Goal: Task Accomplishment & Management: Use online tool/utility

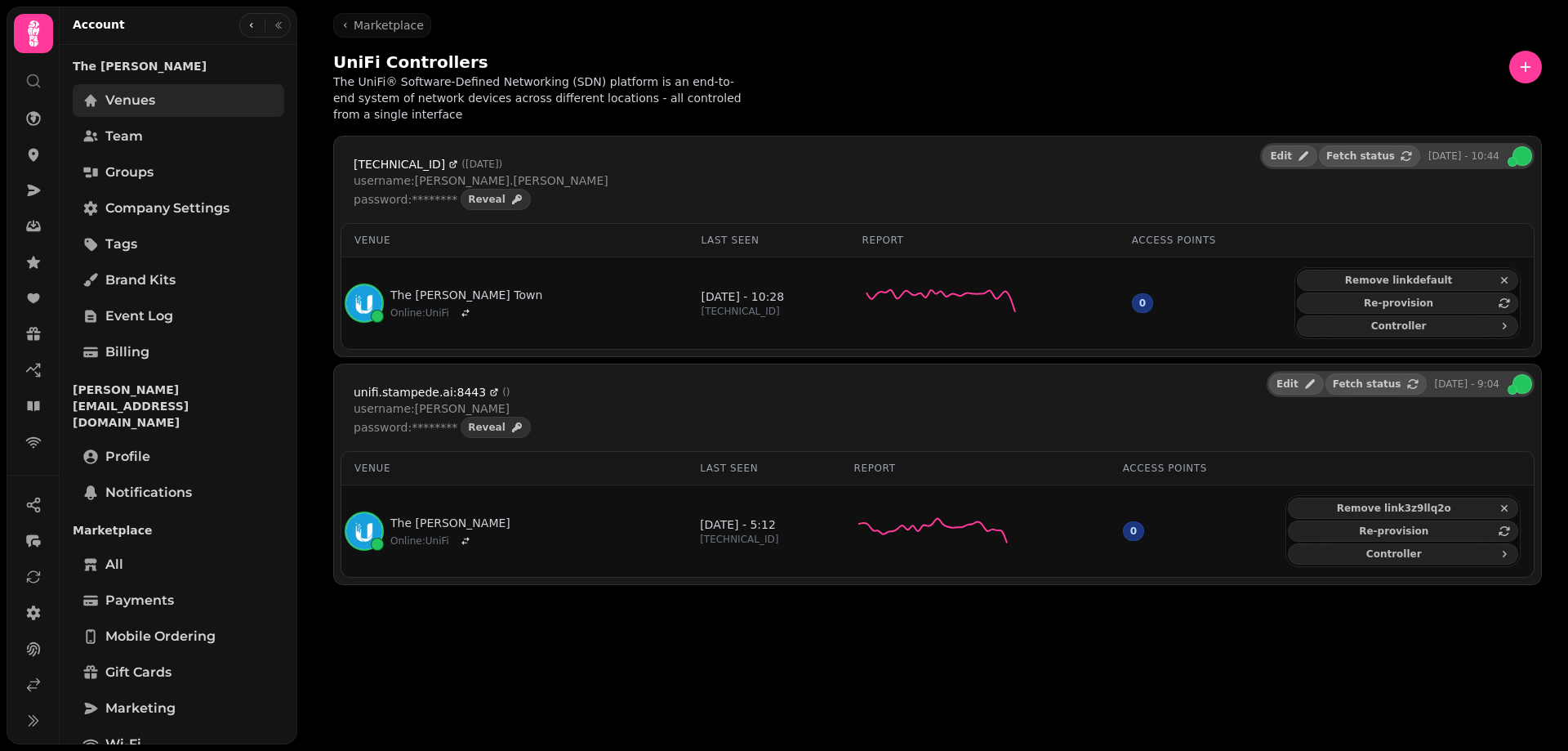
click at [113, 94] on span "Venues" at bounding box center [130, 101] width 49 height 20
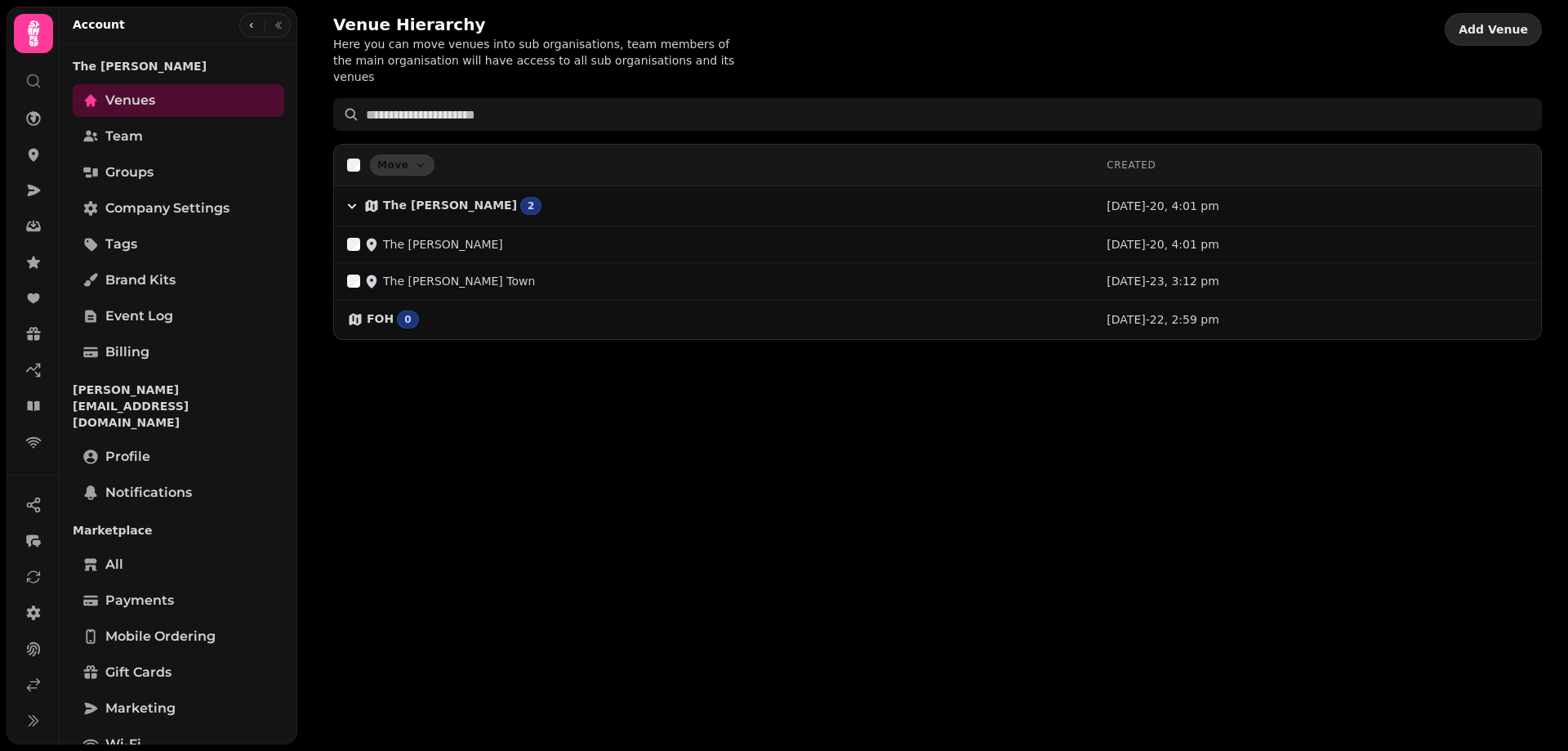
click at [1502, 25] on span "Add Venue" at bounding box center [1493, 29] width 69 height 11
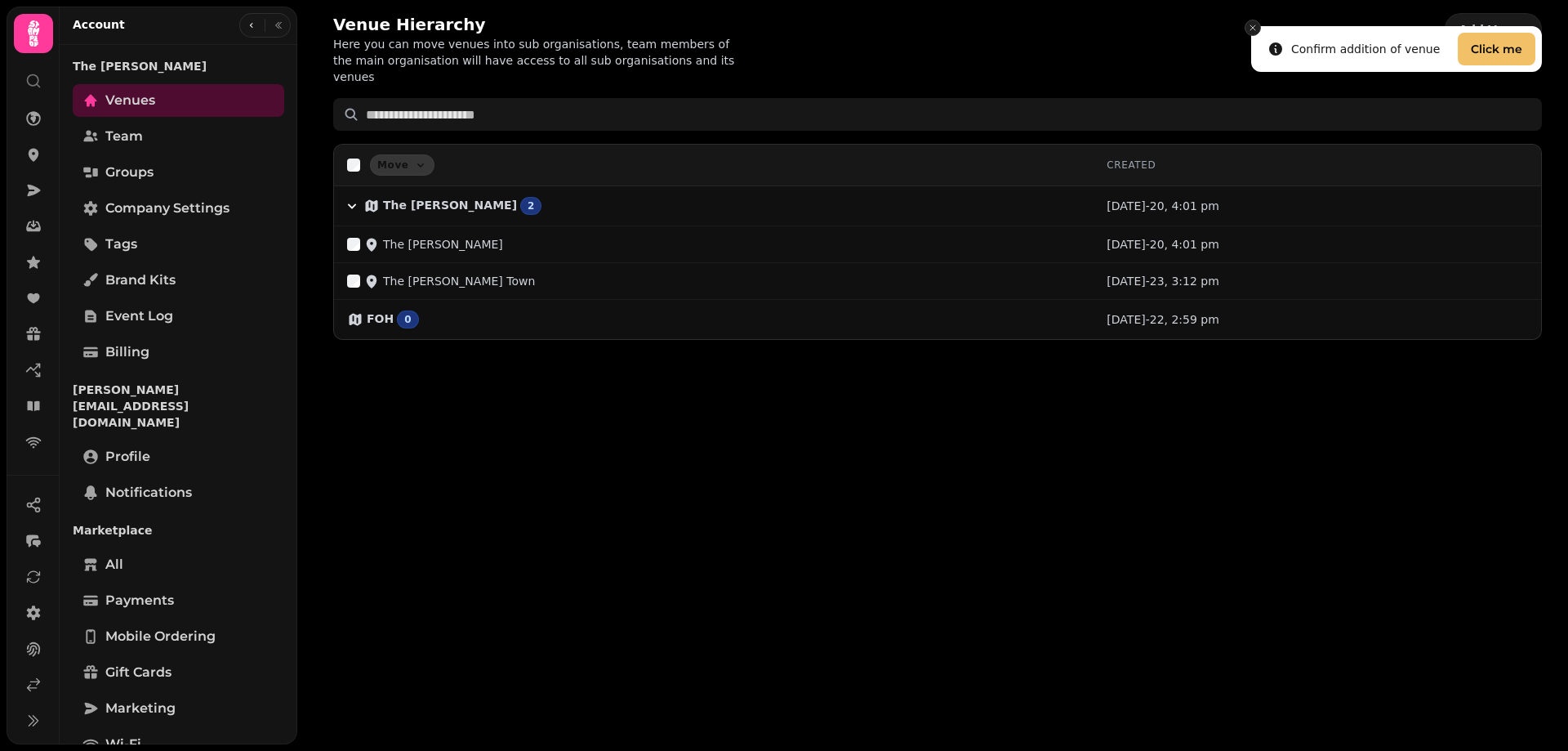
click at [1258, 22] on button "Close toast" at bounding box center [1252, 28] width 16 height 16
click at [1256, 21] on button "Close toast" at bounding box center [1252, 28] width 16 height 16
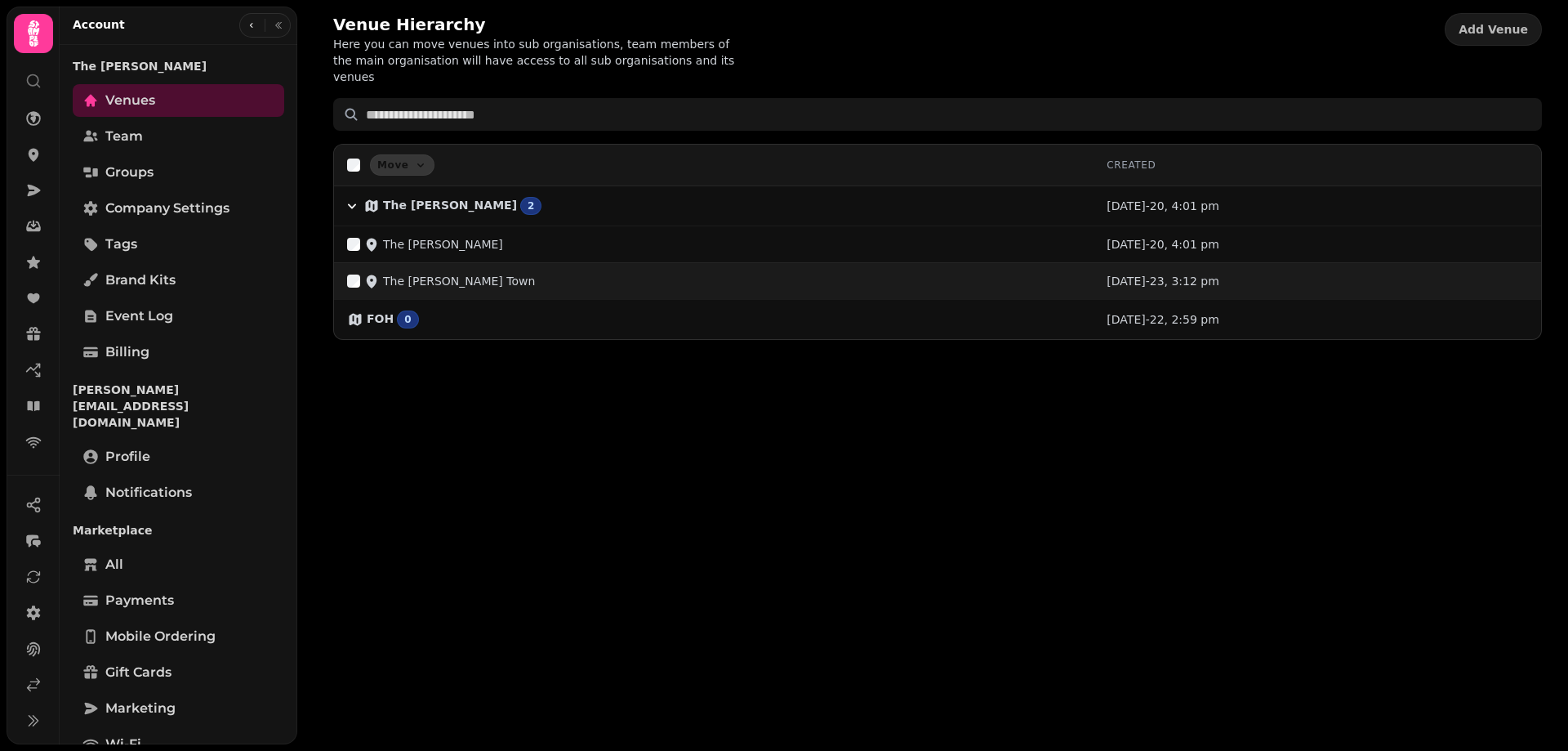
click at [396, 272] on p "The [PERSON_NAME] Town" at bounding box center [459, 280] width 152 height 16
click at [372, 274] on icon at bounding box center [371, 281] width 10 height 13
click at [362, 272] on div "The [PERSON_NAME] Town" at bounding box center [441, 280] width 188 height 16
click at [997, 272] on div "The [PERSON_NAME] Town" at bounding box center [714, 280] width 734 height 16
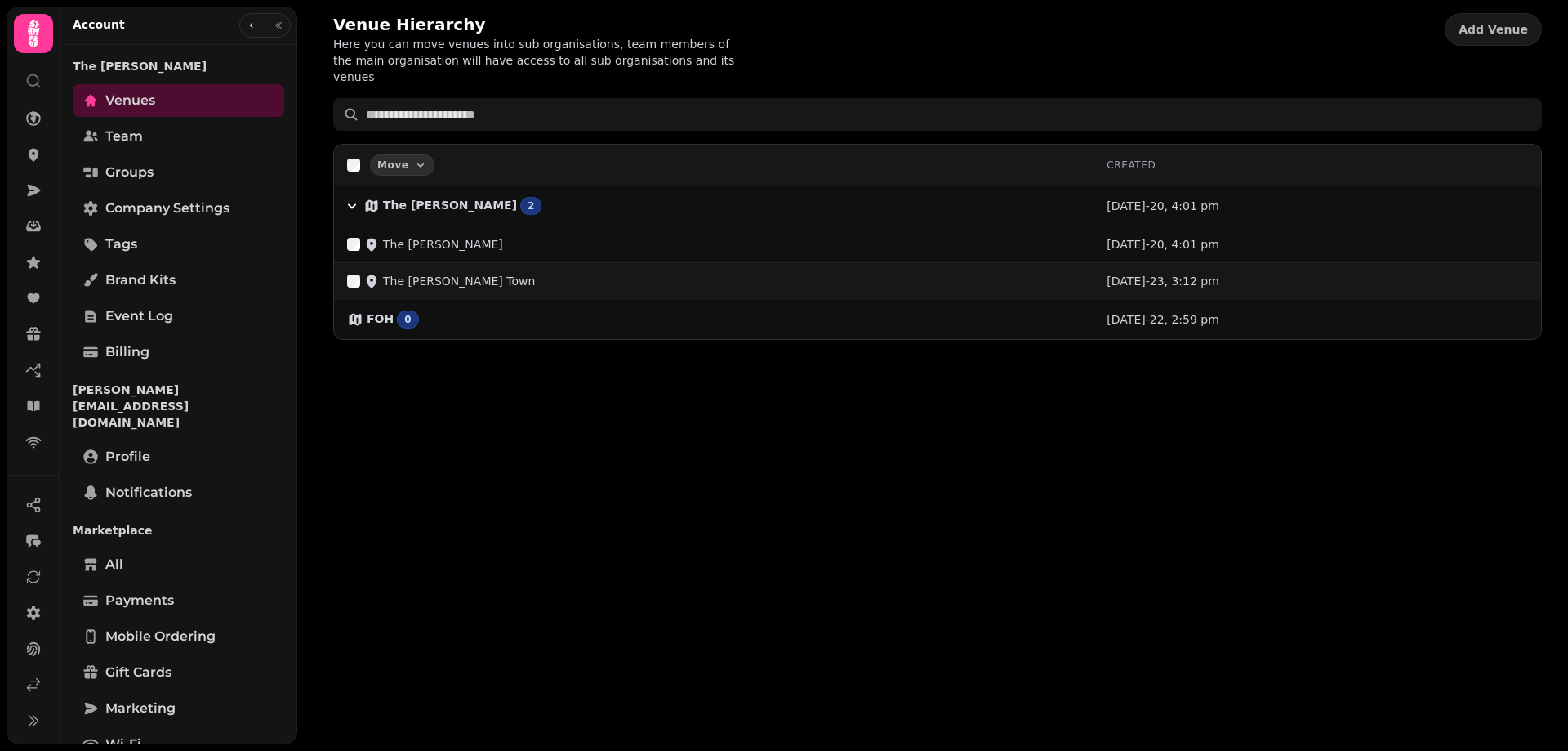
click at [997, 272] on div "The [PERSON_NAME] Town" at bounding box center [714, 280] width 734 height 16
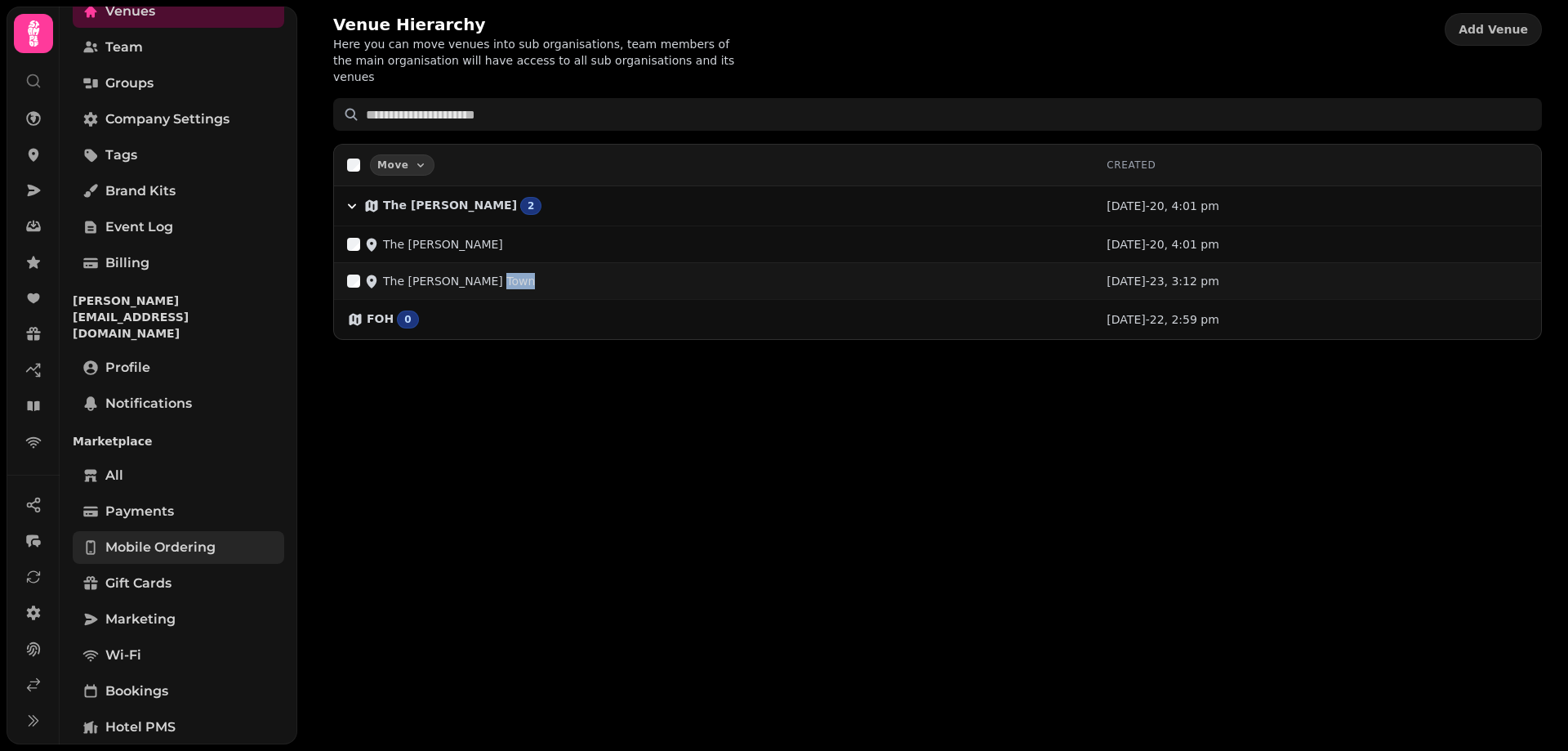
scroll to position [229, 0]
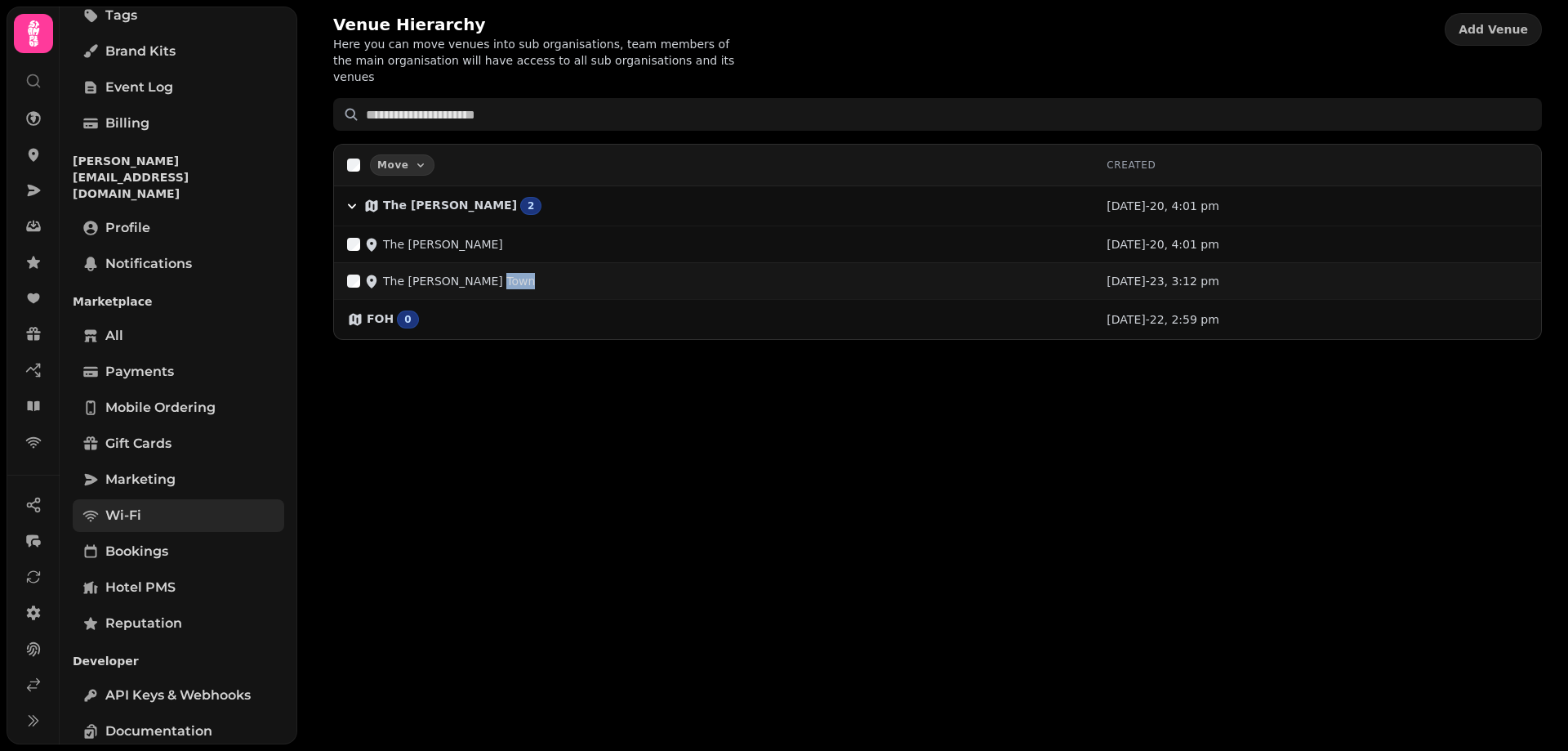
click at [149, 499] on link "Wi-Fi" at bounding box center [178, 516] width 212 height 32
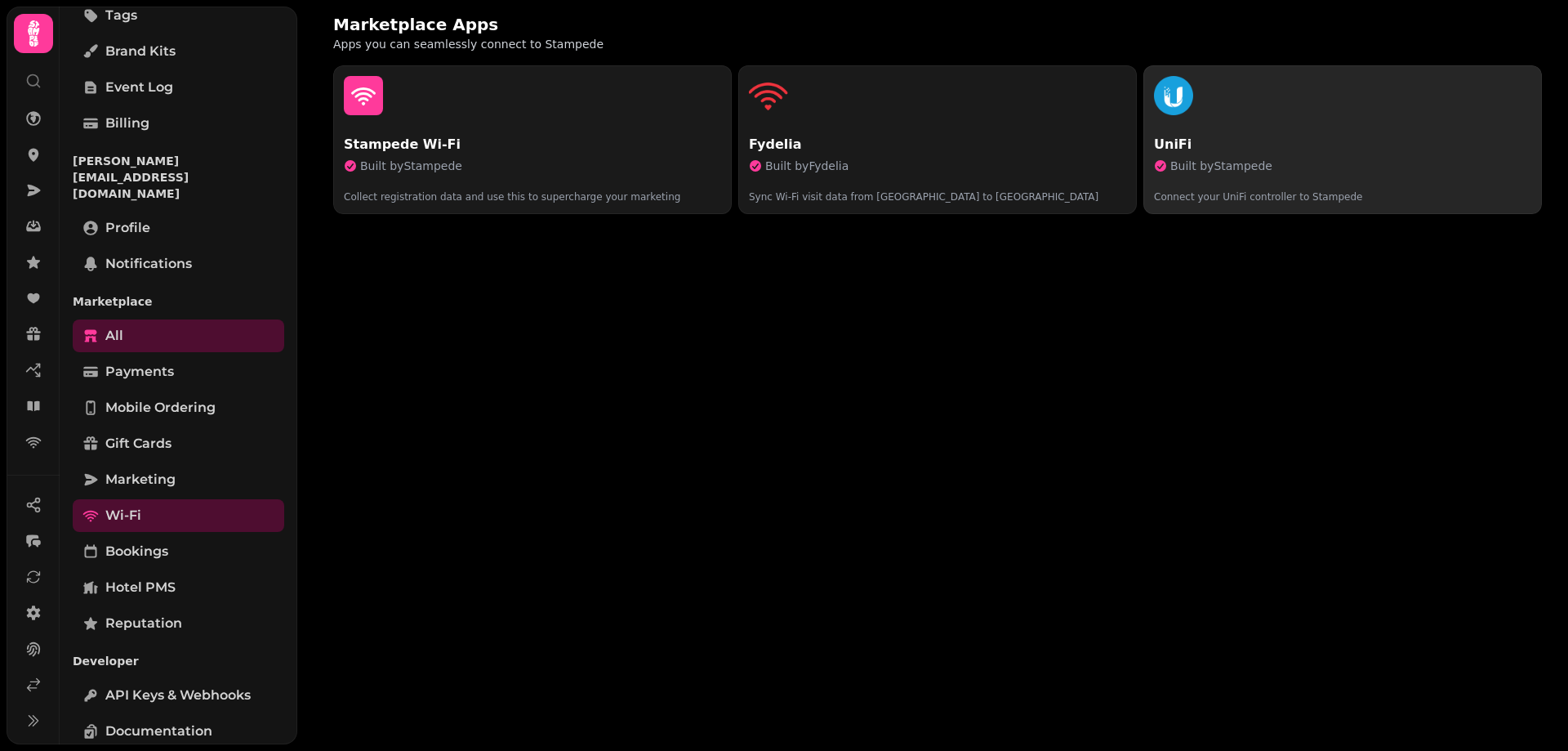
click at [1362, 134] on button "UniFi Built by Stampede Connect your UniFi controller to Stampede" at bounding box center [1343, 140] width 399 height 149
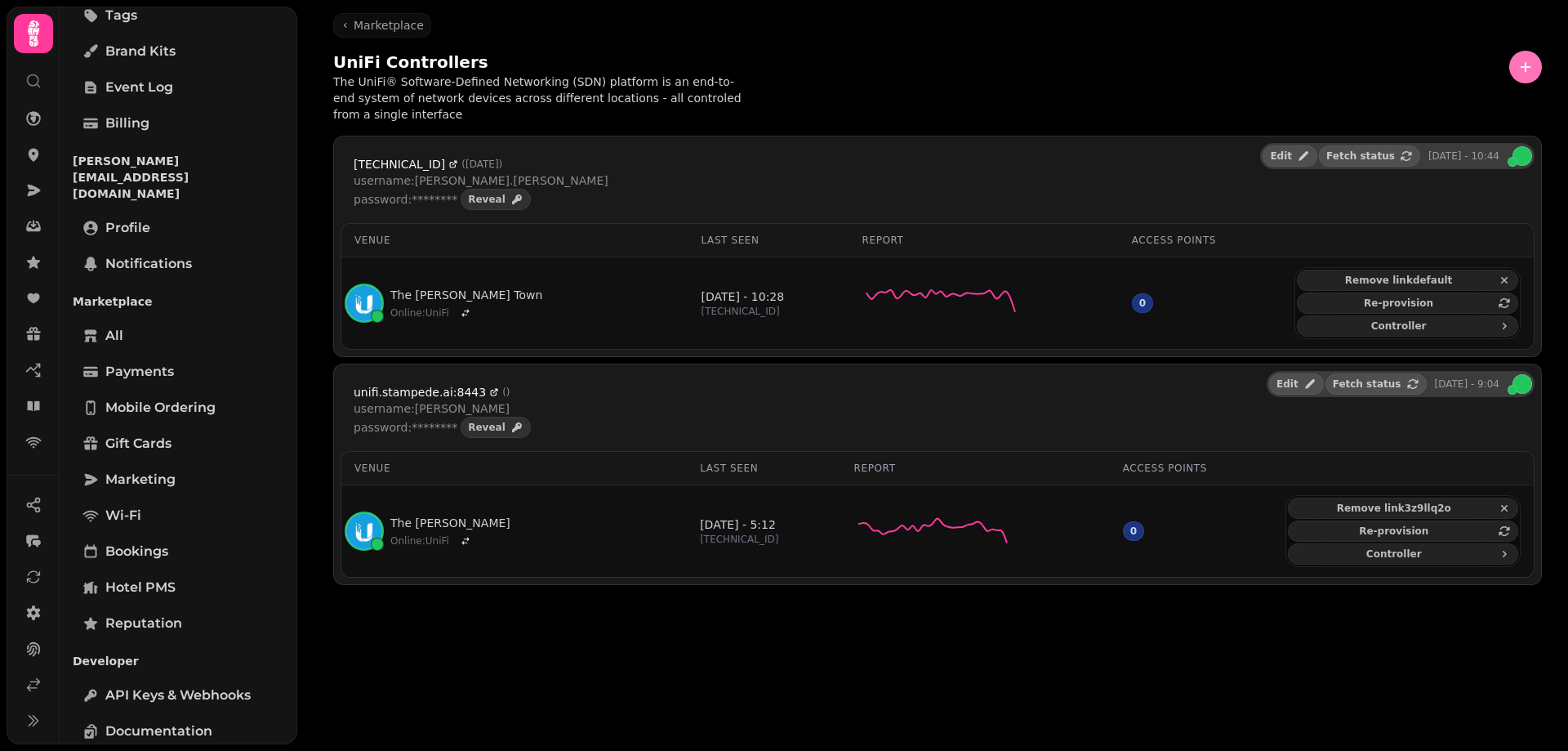
click at [1522, 59] on icon "button" at bounding box center [1525, 66] width 16 height 16
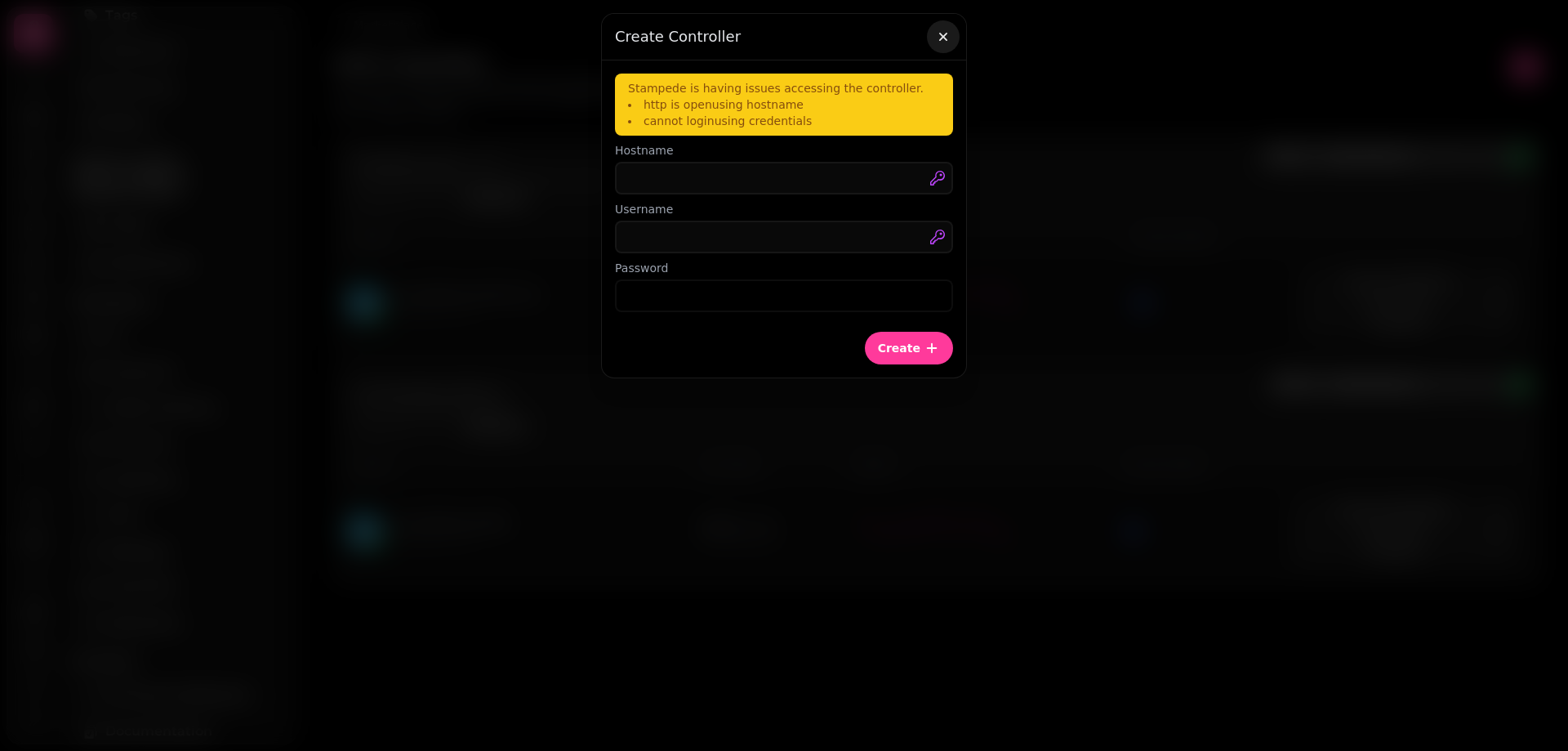
click at [950, 33] on icon "button" at bounding box center [943, 36] width 16 height 16
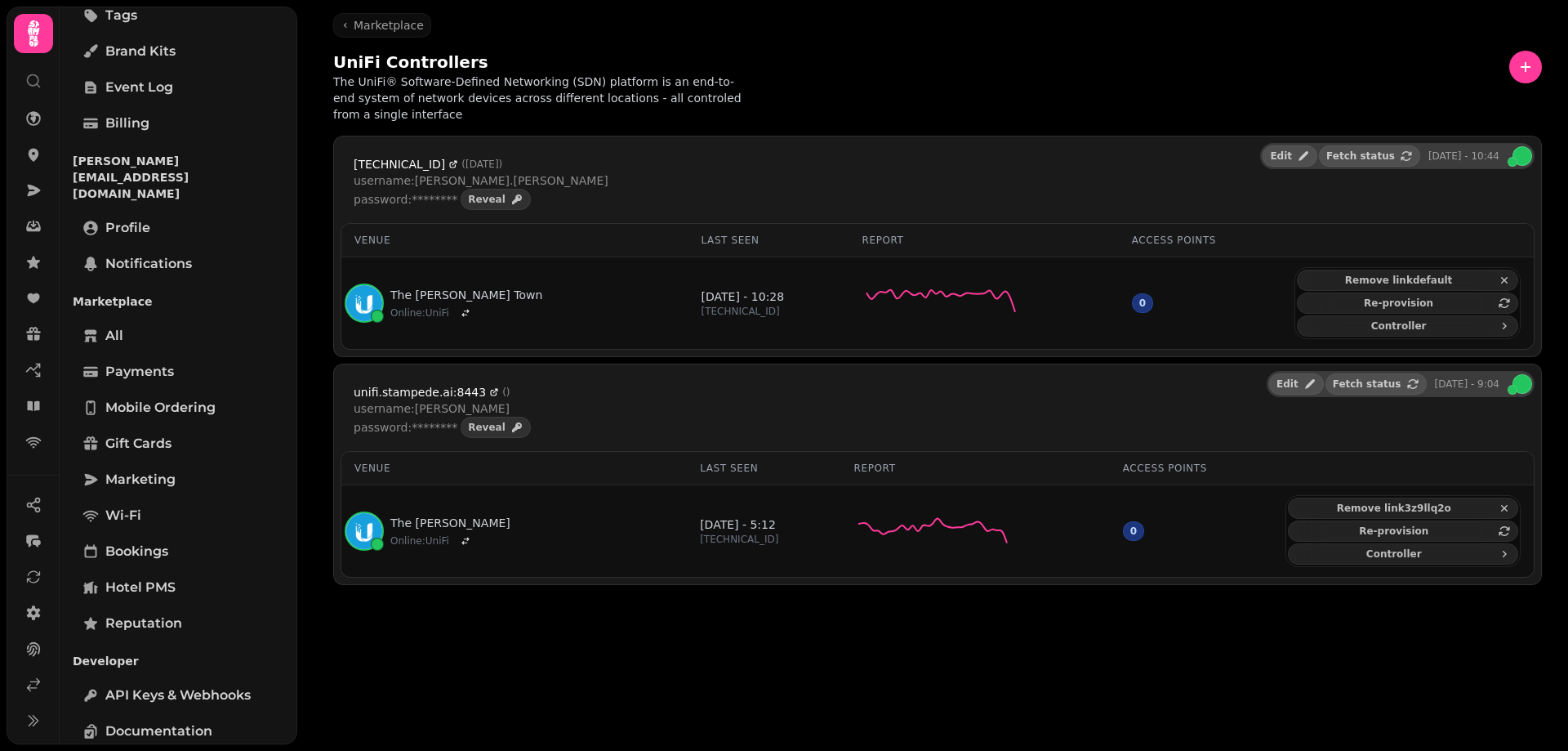
click at [485, 195] on div "[TECHNICAL_ID] ( [DATE] ) username: [PERSON_NAME].[PERSON_NAME] password: *****…" at bounding box center [475, 183] width 268 height 80
click at [483, 195] on span "Reveal" at bounding box center [487, 199] width 38 height 9
click at [542, 193] on icon "button" at bounding box center [549, 199] width 13 height 13
click at [485, 417] on button "Reveal" at bounding box center [495, 427] width 70 height 21
click at [530, 417] on button "Hide" at bounding box center [548, 427] width 58 height 21
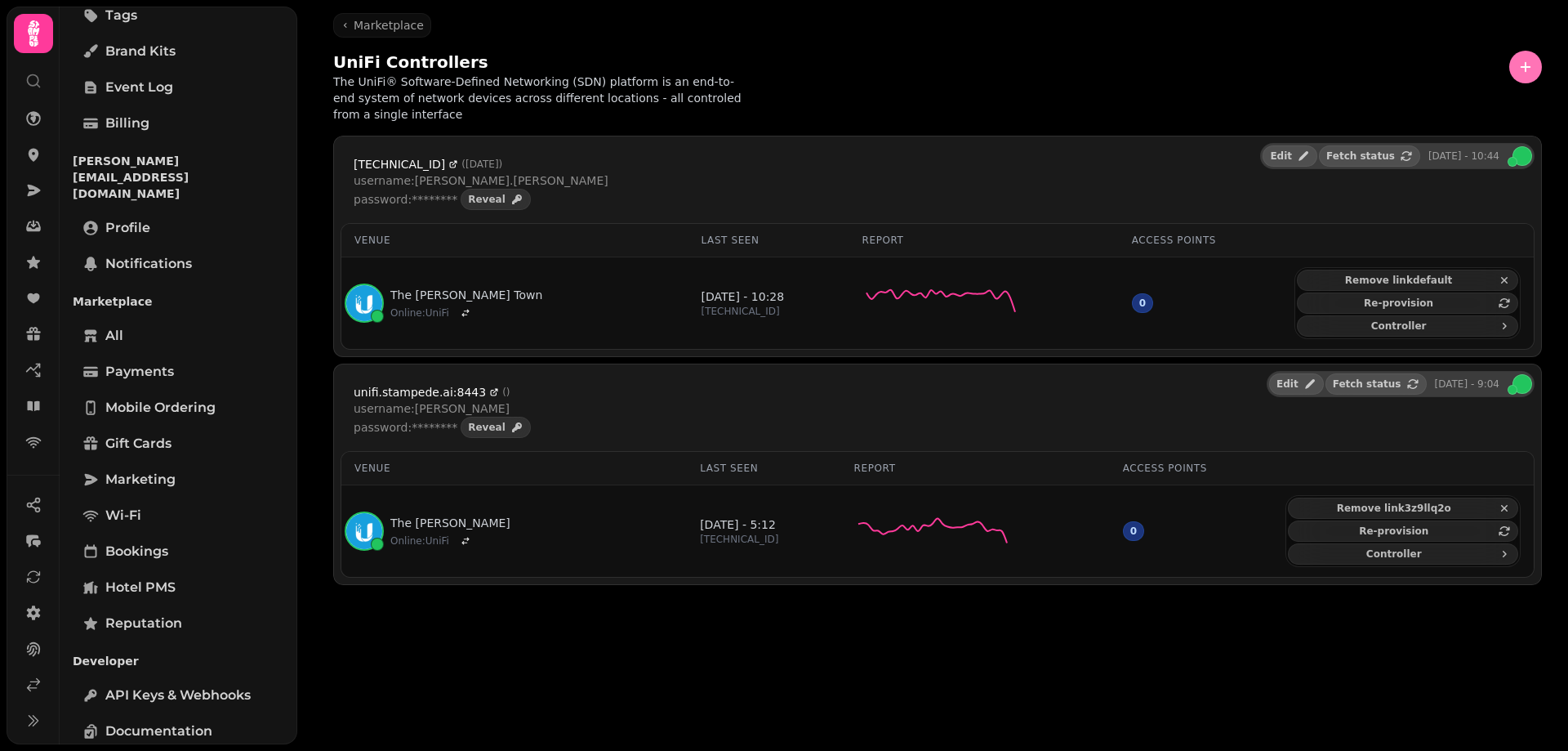
click at [1522, 56] on button "button" at bounding box center [1525, 66] width 32 height 32
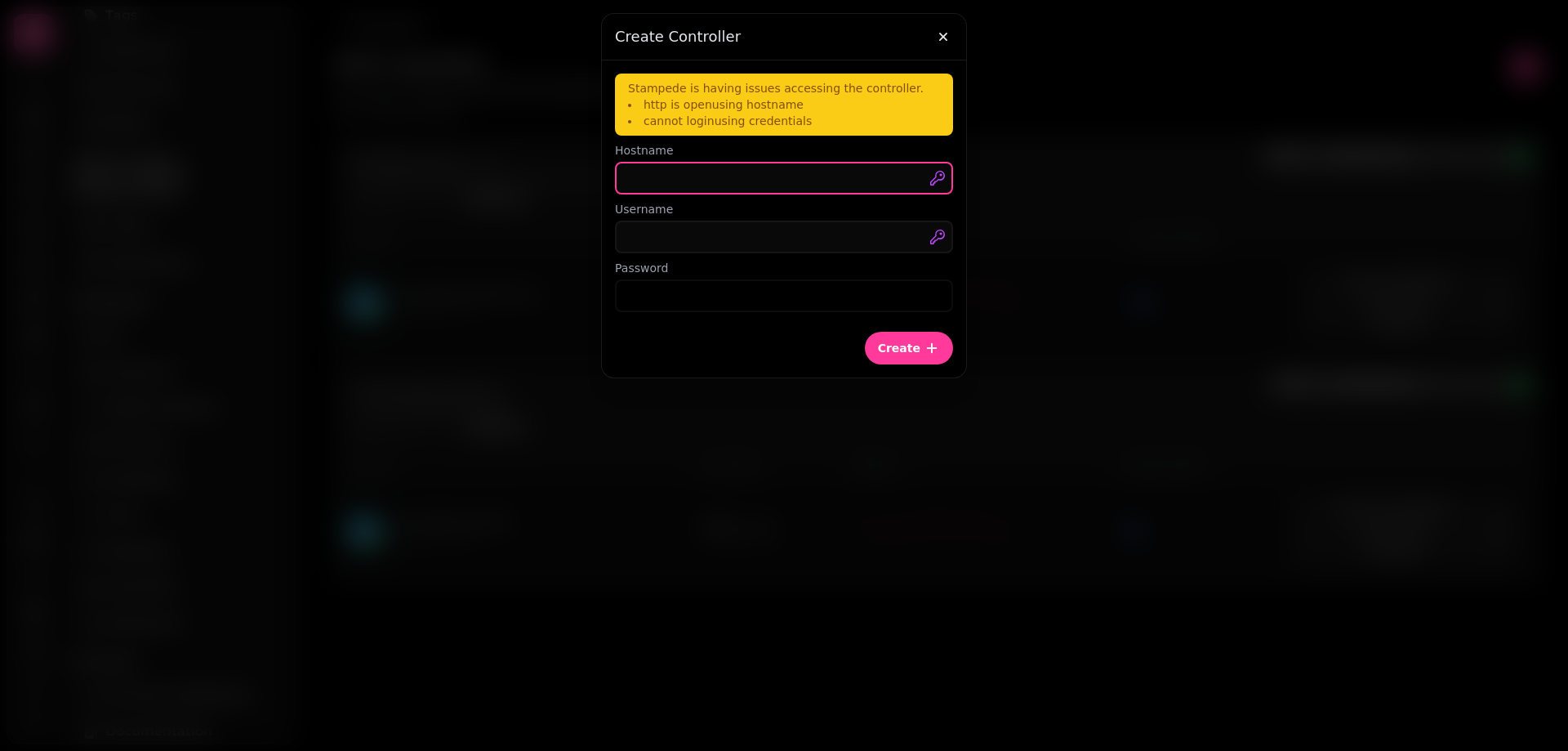
click at [748, 186] on input "text" at bounding box center [784, 178] width 338 height 32
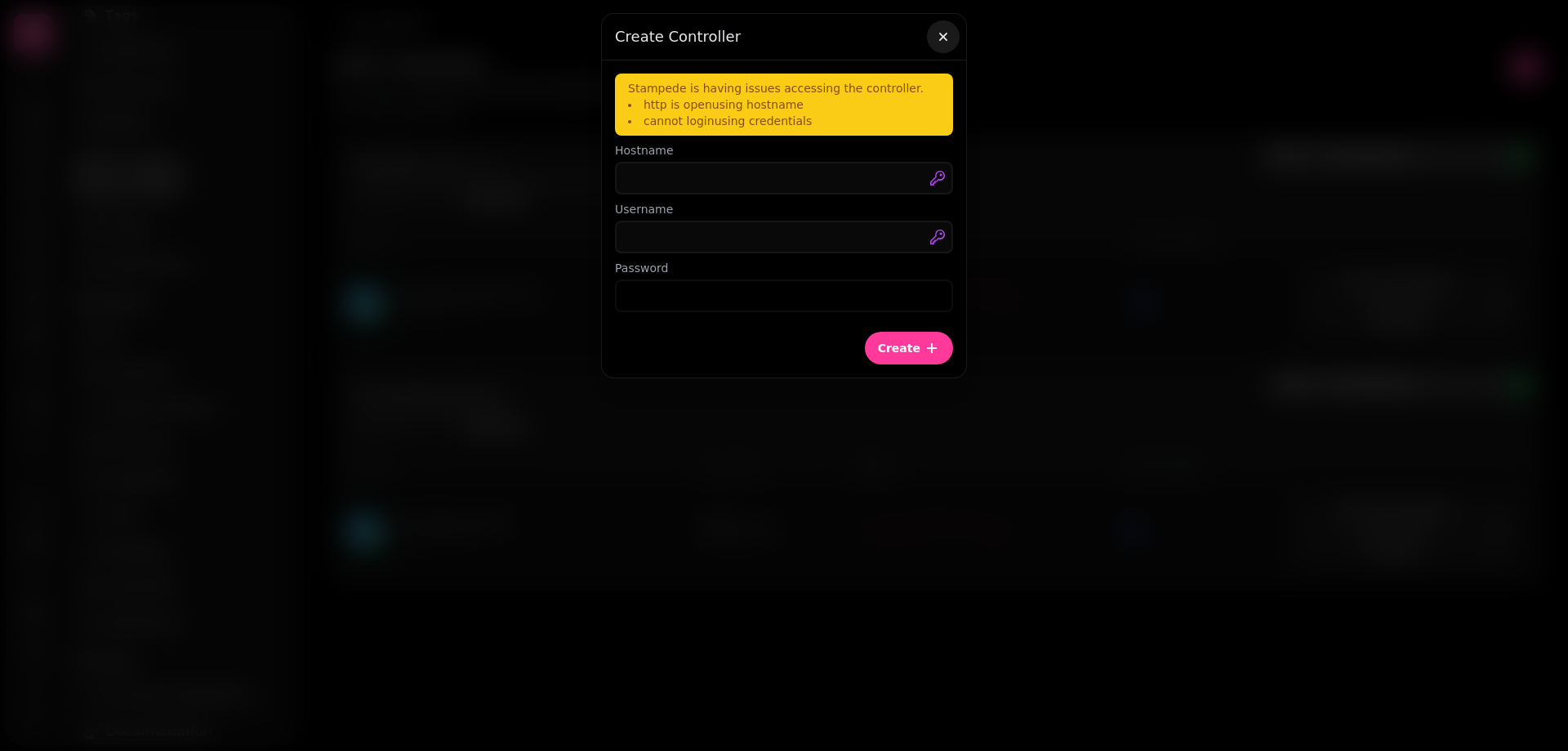
click at [942, 28] on icon "button" at bounding box center [943, 36] width 16 height 16
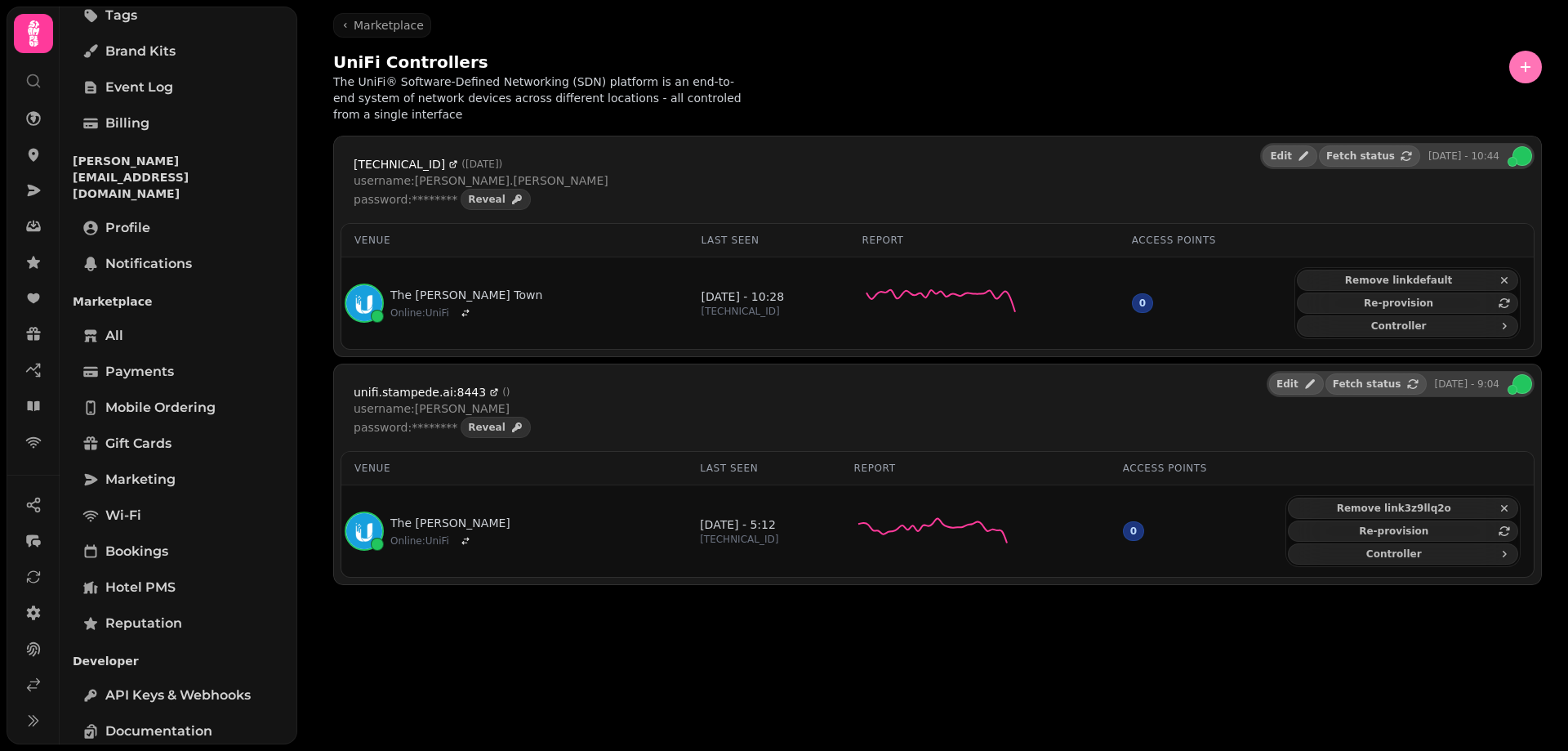
click at [1521, 63] on icon "button" at bounding box center [1525, 66] width 16 height 16
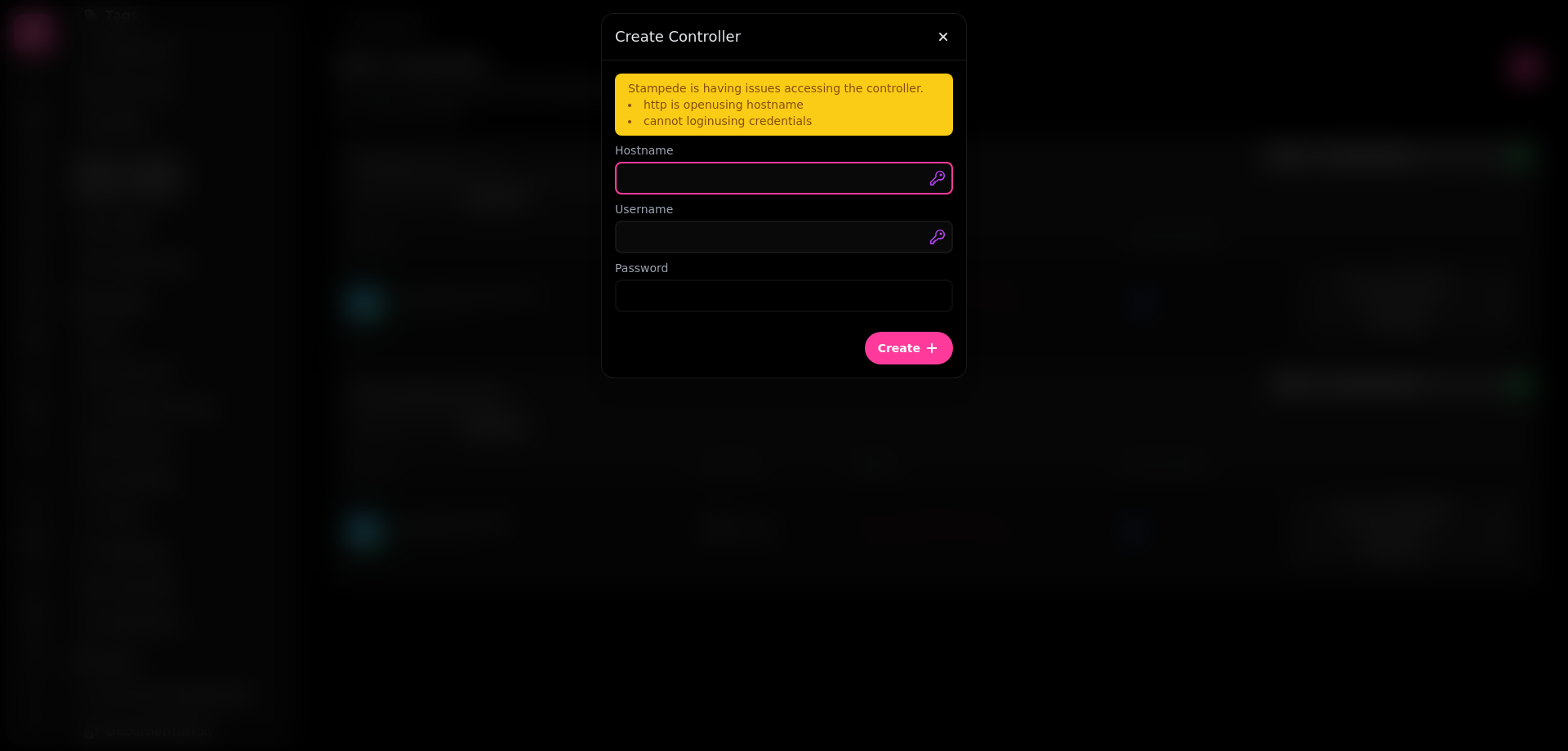
click at [719, 178] on input "text" at bounding box center [784, 178] width 338 height 32
paste input "**********"
type input "**********"
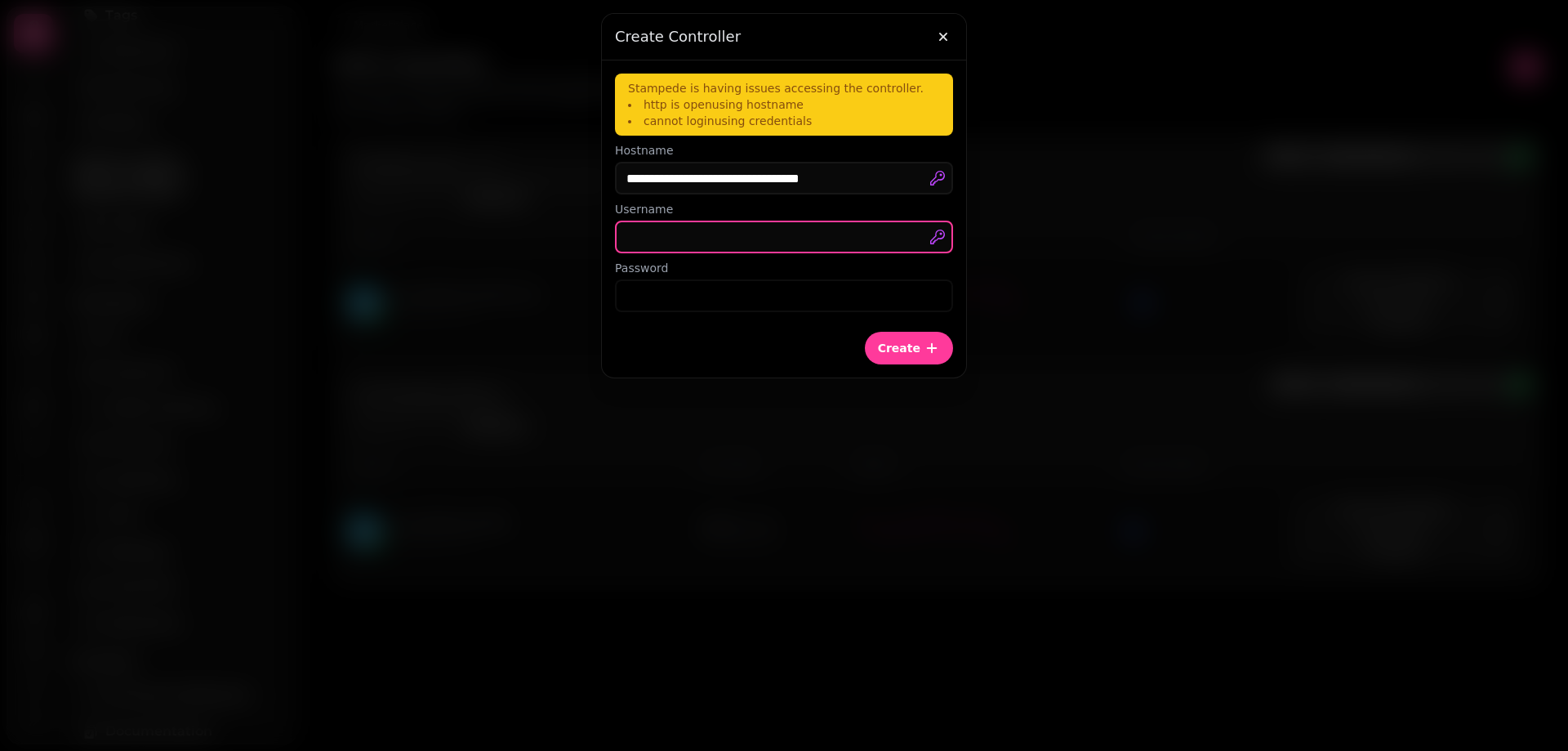
click at [694, 245] on input "text" at bounding box center [784, 236] width 338 height 32
paste input "**********"
type input "**********"
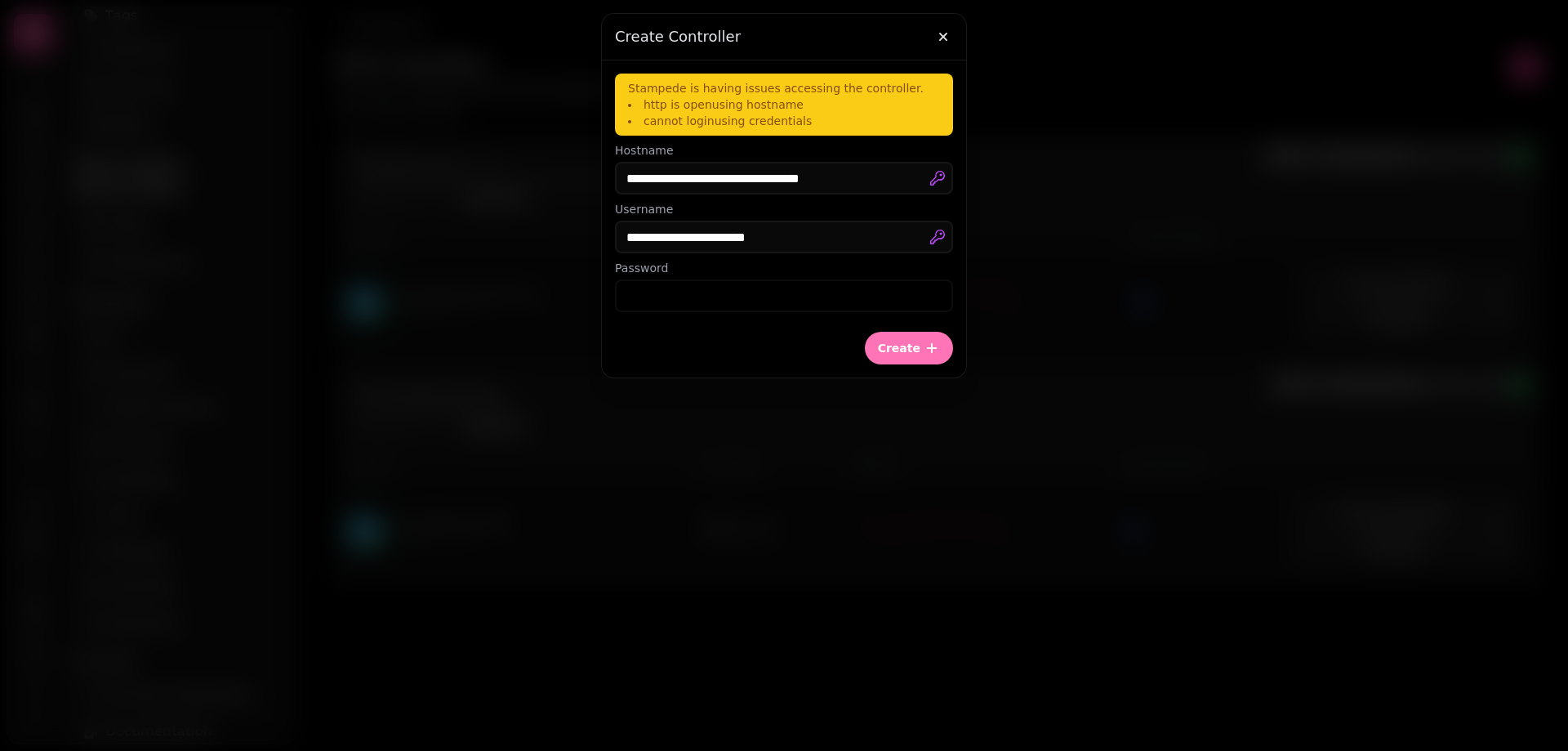
click at [922, 344] on button "Create" at bounding box center [908, 347] width 88 height 32
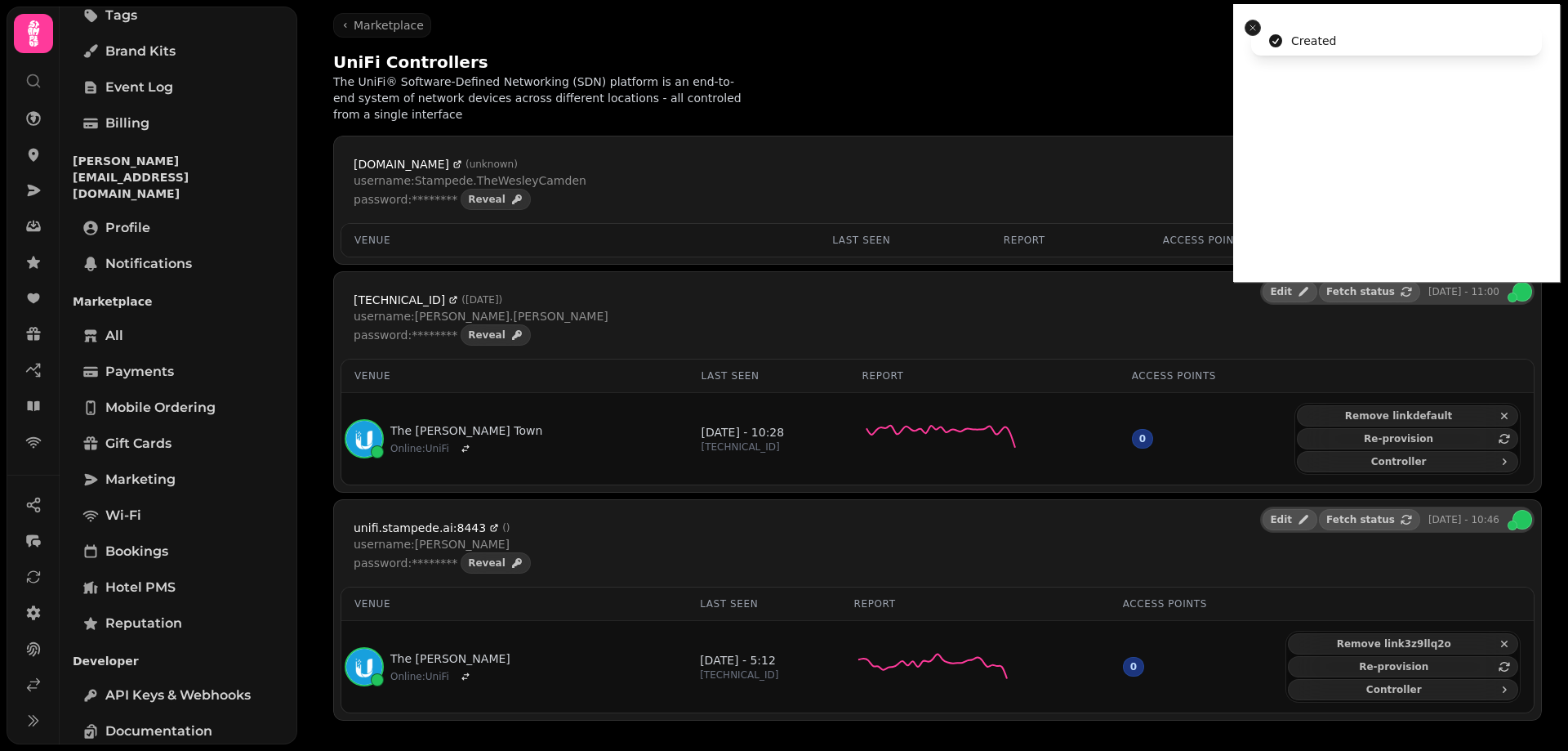
click at [1251, 27] on icon "Close toast" at bounding box center [1253, 28] width 9 height 9
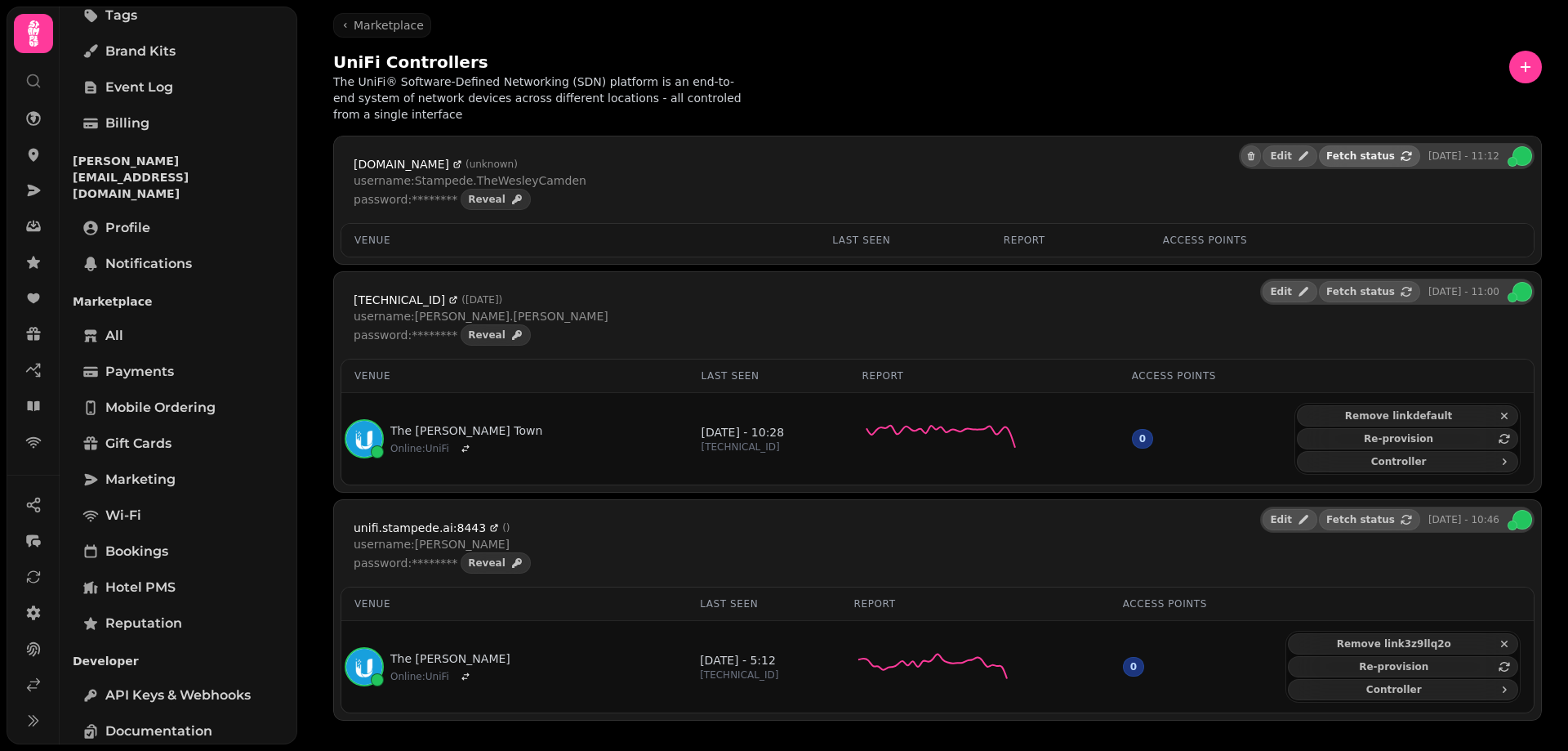
click at [1370, 151] on span "Fetch status" at bounding box center [1360, 156] width 68 height 9
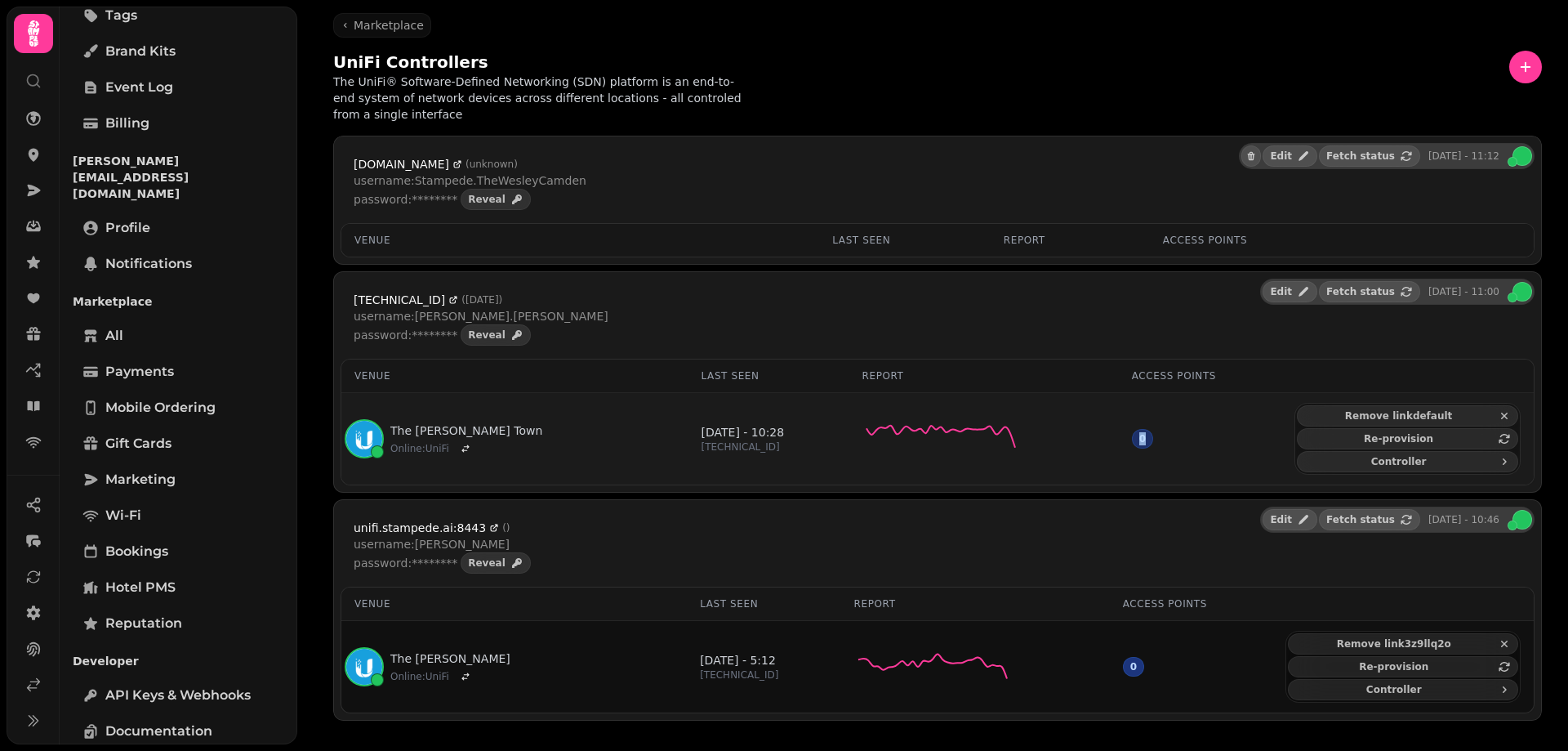
drag, startPoint x: 1162, startPoint y: 422, endPoint x: 1177, endPoint y: 424, distance: 15.1
click at [1153, 429] on div "0" at bounding box center [1143, 439] width 21 height 20
click at [1206, 444] on td "0" at bounding box center [1201, 439] width 163 height 92
drag, startPoint x: 1159, startPoint y: 429, endPoint x: 1192, endPoint y: 428, distance: 33.0
click at [1192, 428] on td "0" at bounding box center [1201, 439] width 163 height 92
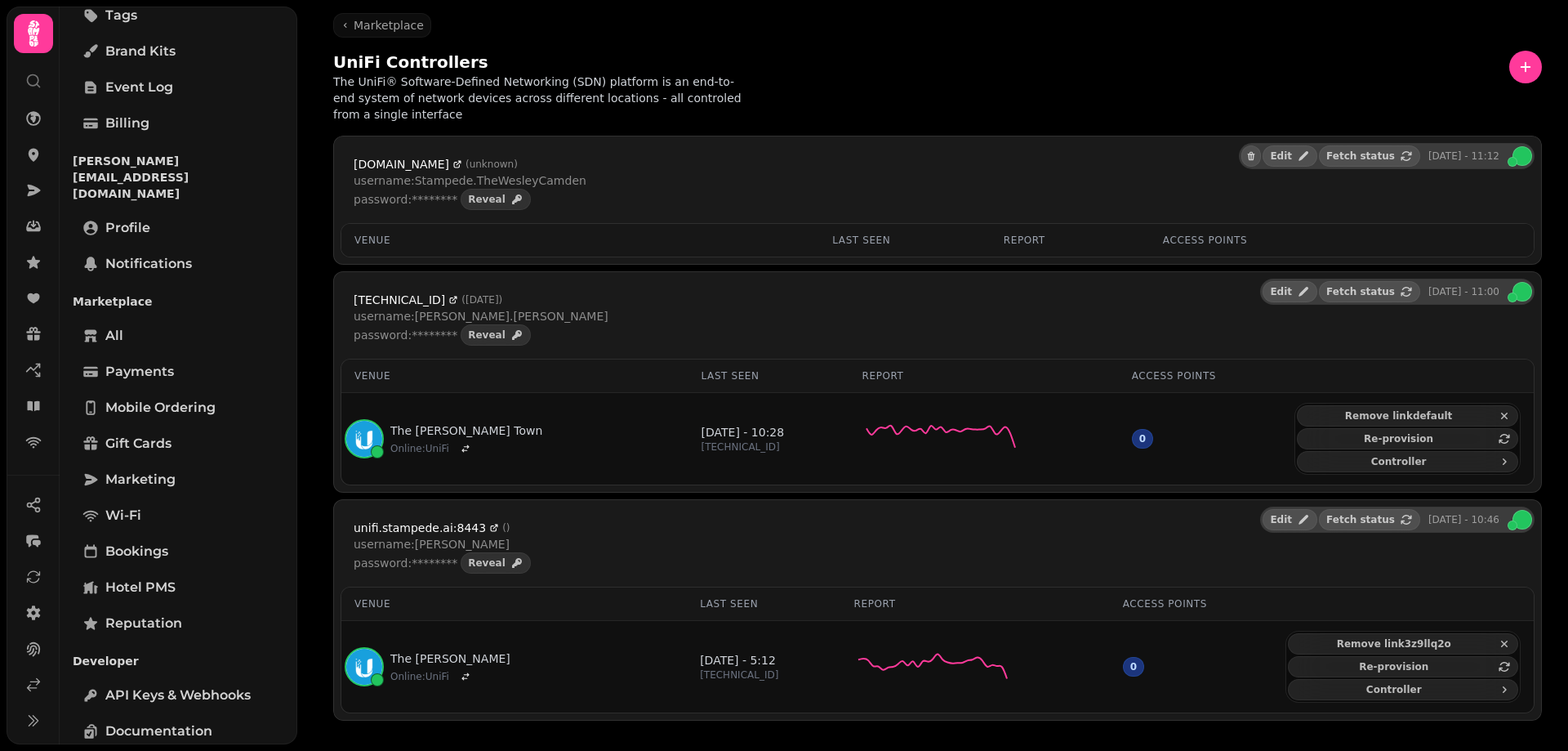
click at [1000, 304] on div "[TECHNICAL_ID] ( [DATE] ) username: [PERSON_NAME].[PERSON_NAME] password: *****…" at bounding box center [938, 318] width 1194 height 80
